Goal: Task Accomplishment & Management: Manage account settings

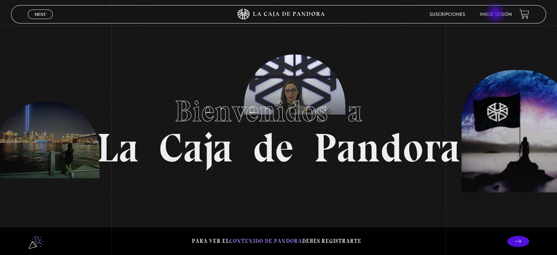
click at [497, 14] on link "Inicie sesión" at bounding box center [496, 14] width 32 height 4
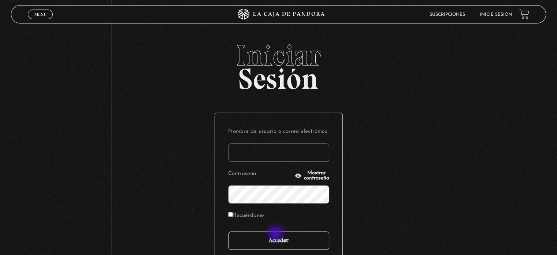
type input "[EMAIL_ADDRESS][DOMAIN_NAME]"
click at [277, 234] on input "Acceder" at bounding box center [278, 240] width 101 height 18
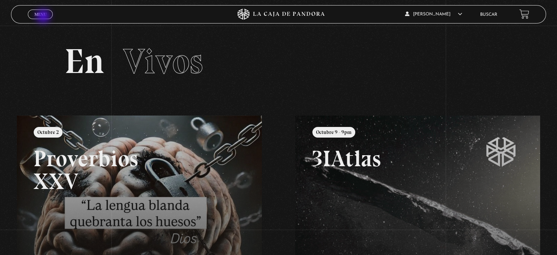
click at [44, 17] on link "Menu Cerrar" at bounding box center [40, 15] width 25 height 10
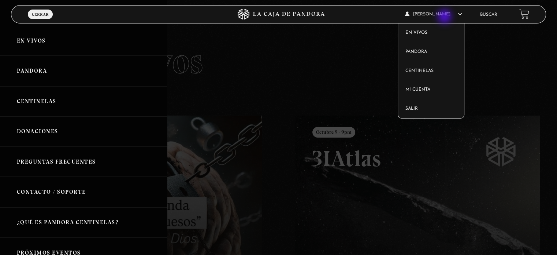
click at [446, 17] on article "SOFIA JIMENEZ En vivos Pandora Centinelas Mi cuenta Salir" at bounding box center [438, 13] width 67 height 17
click at [438, 14] on span "SOFIA JIMENEZ" at bounding box center [433, 14] width 57 height 4
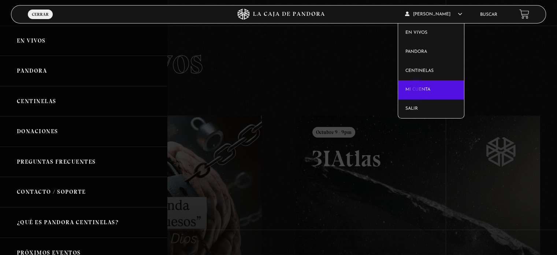
click at [417, 91] on link "Mi cuenta" at bounding box center [431, 89] width 66 height 19
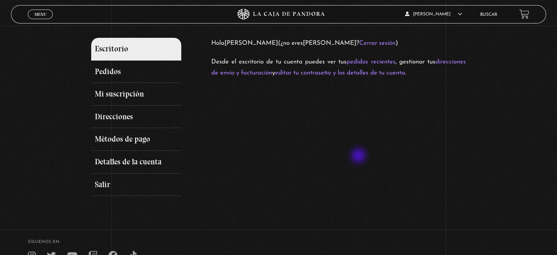
scroll to position [78, 0]
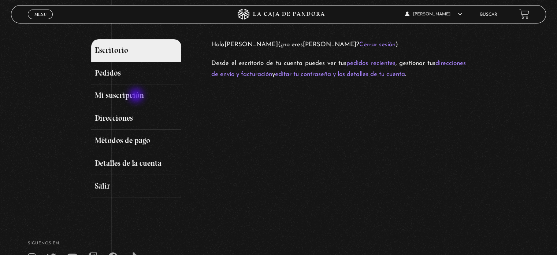
click at [137, 96] on link "Mi suscripción" at bounding box center [136, 95] width 90 height 23
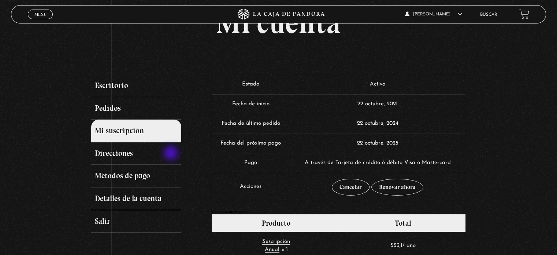
scroll to position [40, 0]
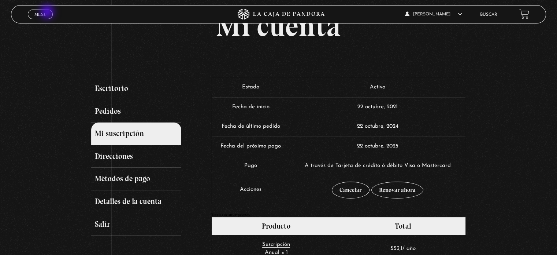
click at [48, 12] on link "Menu Cerrar" at bounding box center [40, 15] width 25 height 10
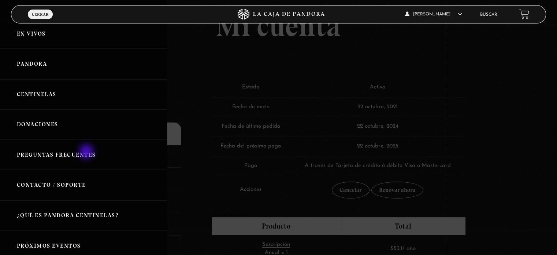
scroll to position [5, 0]
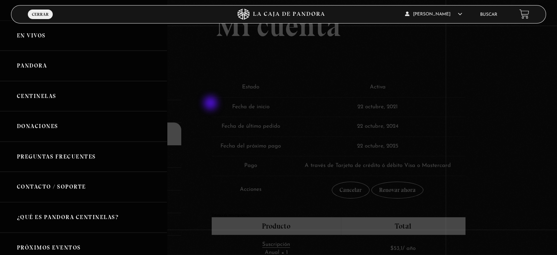
click at [211, 104] on div at bounding box center [278, 127] width 557 height 255
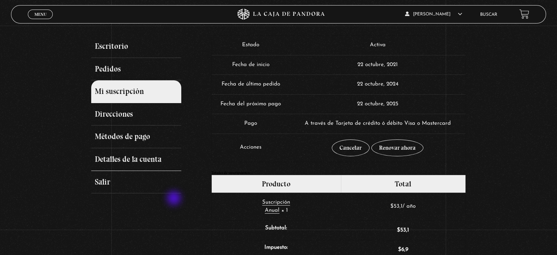
scroll to position [82, 0]
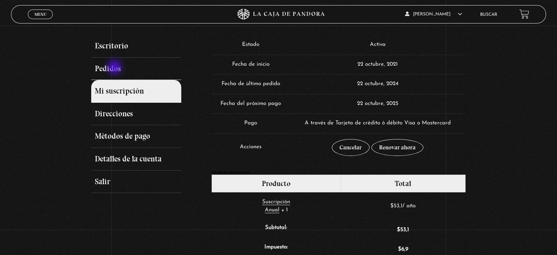
click at [115, 68] on link "Pedidos" at bounding box center [136, 69] width 90 height 23
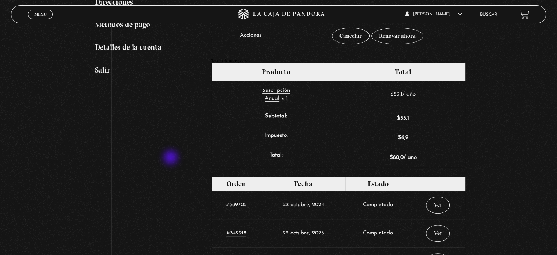
scroll to position [194, 0]
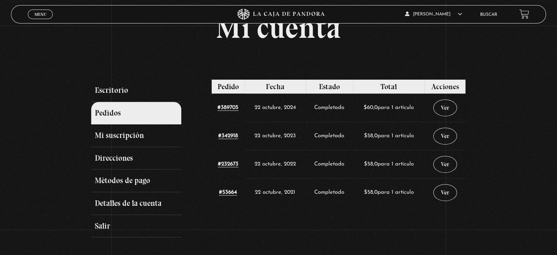
scroll to position [38, 0]
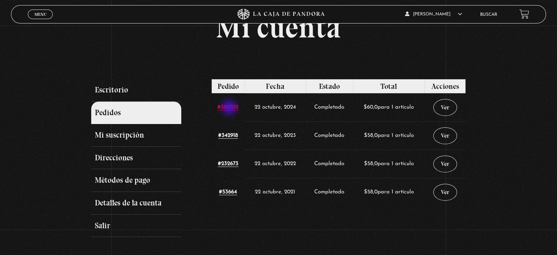
click at [230, 108] on link "#389705" at bounding box center [228, 107] width 21 height 6
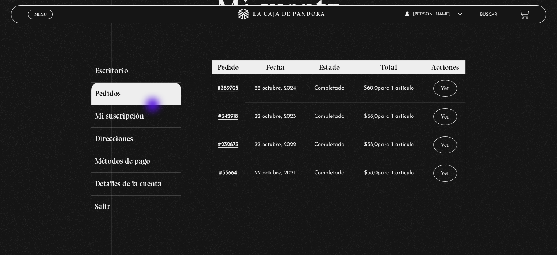
scroll to position [59, 0]
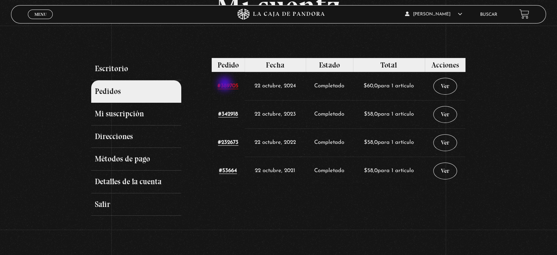
click at [226, 84] on link "#389705" at bounding box center [228, 86] width 21 height 6
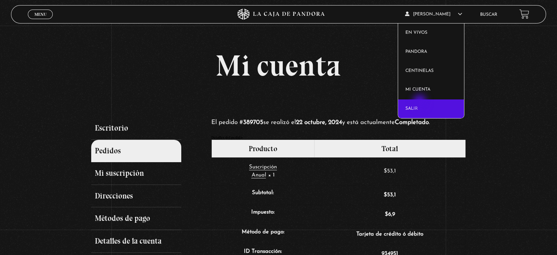
click at [421, 102] on link "Salir" at bounding box center [431, 108] width 66 height 19
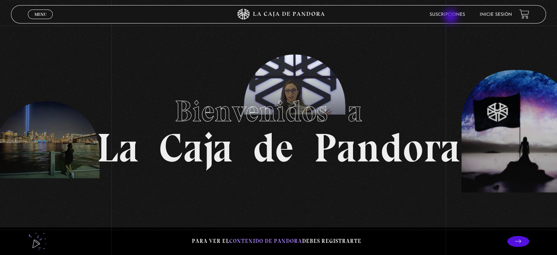
click at [452, 17] on li "Suscripciones" at bounding box center [448, 14] width 36 height 11
click at [453, 16] on link "Suscripciones" at bounding box center [448, 14] width 36 height 4
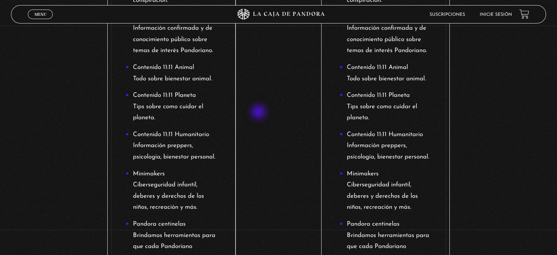
scroll to position [363, 0]
